Goal: Information Seeking & Learning: Check status

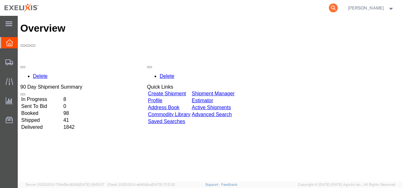
click at [338, 6] on icon at bounding box center [333, 7] width 9 height 9
click at [265, 10] on input "search" at bounding box center [232, 7] width 193 height 15
click at [195, 7] on input "search" at bounding box center [232, 7] width 193 height 15
click at [186, 9] on input "search" at bounding box center [232, 7] width 193 height 15
paste input "927457989"
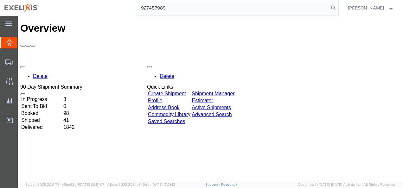
click at [186, 9] on input "927457989" at bounding box center [232, 7] width 193 height 15
type input "927457989"
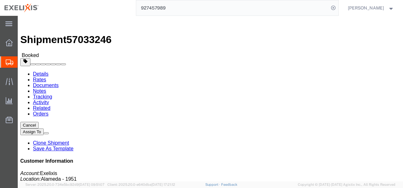
click link "Tracking"
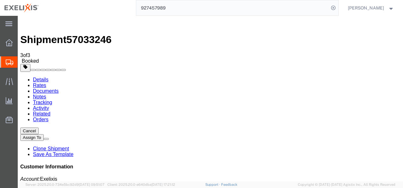
click at [49, 105] on link "Activity" at bounding box center [41, 107] width 16 height 5
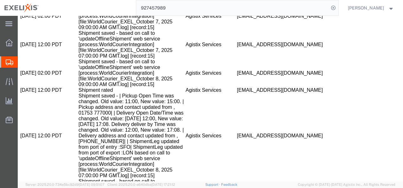
click at [103, 93] on td "Shipment saved - | Pickup Open Time was changed. Old value: 11:00, New value: 1…" at bounding box center [132, 136] width 107 height 86
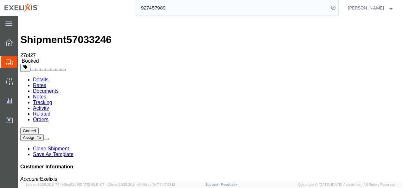
drag, startPoint x: 179, startPoint y: 109, endPoint x: 137, endPoint y: 39, distance: 81.9
click at [52, 100] on link "Tracking" at bounding box center [42, 102] width 19 height 5
